Goal: Information Seeking & Learning: Learn about a topic

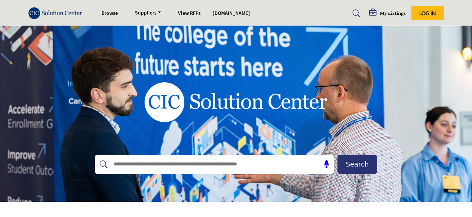
click at [275, 162] on input "text" at bounding box center [198, 164] width 177 height 11
type input "**********"
click at [338, 155] on button "Search" at bounding box center [358, 164] width 40 height 19
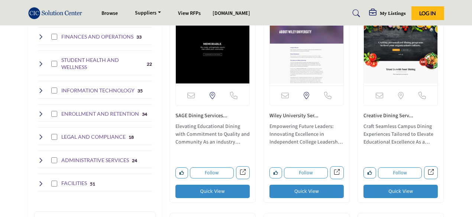
scroll to position [431, 0]
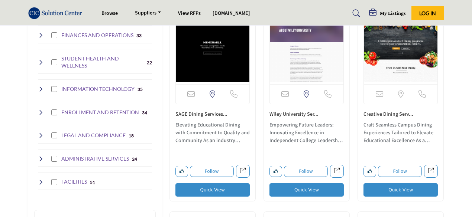
click at [275, 162] on div "Follow Following View full profile in new tab. Quick View" at bounding box center [306, 172] width 74 height 49
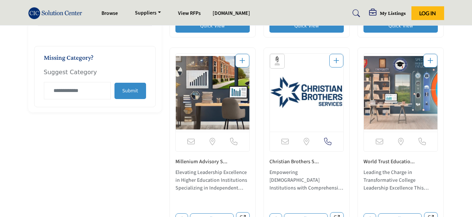
scroll to position [610, 0]
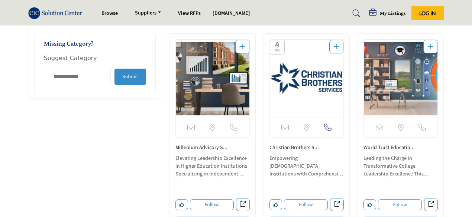
click at [275, 162] on p "Empowering Catholic Institutions with Comprehensive Strategic Solutions Establi…" at bounding box center [306, 167] width 74 height 25
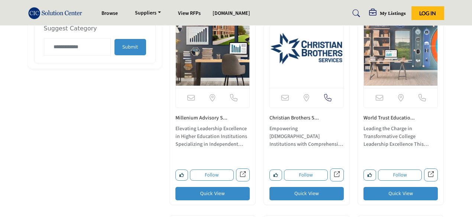
scroll to position [654, 0]
